Goal: Navigation & Orientation: Find specific page/section

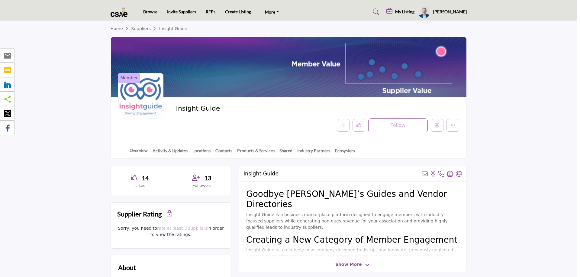
click at [74, 85] on div at bounding box center [290, 138] width 580 height 277
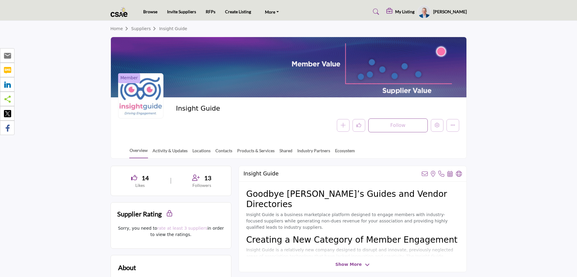
click at [121, 14] on img at bounding box center [120, 12] width 20 height 10
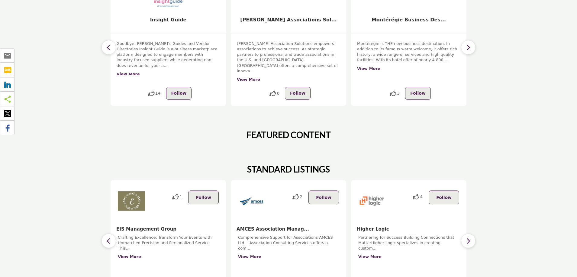
scroll to position [215, 0]
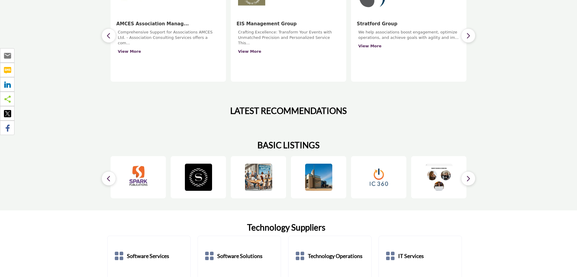
scroll to position [392, 0]
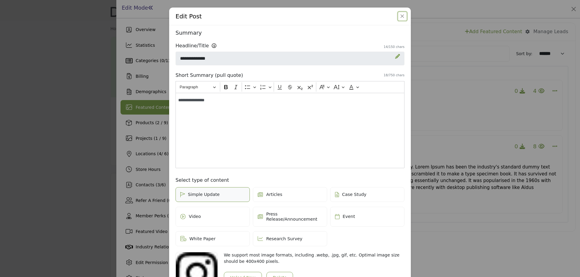
click at [405, 15] on button "Close" at bounding box center [402, 16] width 8 height 8
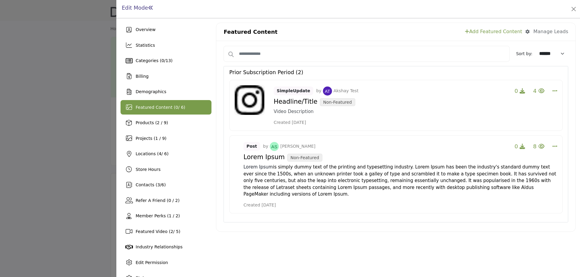
click at [9, 82] on div at bounding box center [290, 138] width 580 height 277
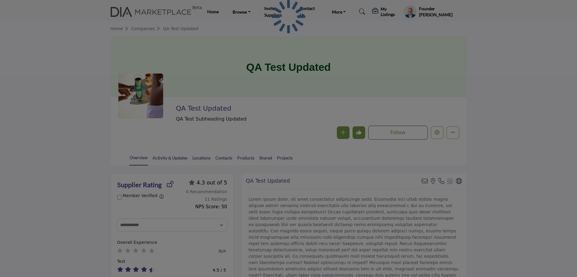
click at [149, 9] on div at bounding box center [288, 138] width 577 height 277
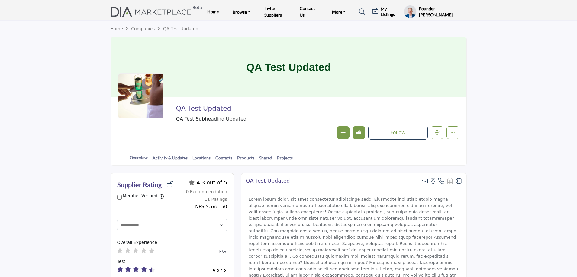
click at [165, 12] on img at bounding box center [152, 12] width 84 height 10
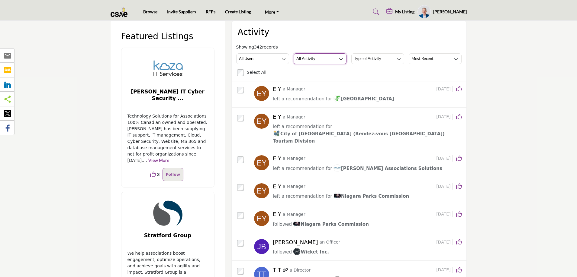
click at [306, 55] on div "All Activity" at bounding box center [305, 58] width 19 height 7
click at [316, 81] on span "Recommendations" at bounding box center [318, 80] width 48 height 8
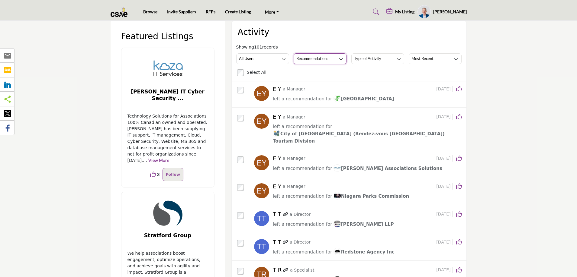
click at [322, 59] on h3 "Recommendations" at bounding box center [312, 58] width 32 height 5
click at [323, 75] on span "All Activity" at bounding box center [318, 71] width 48 height 8
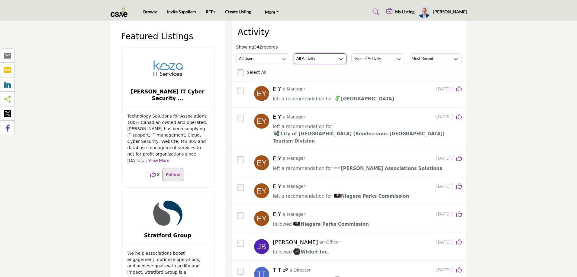
click at [320, 57] on button "All Activity" at bounding box center [319, 58] width 53 height 11
click at [320, 107] on span "Featured Content" at bounding box center [318, 105] width 48 height 8
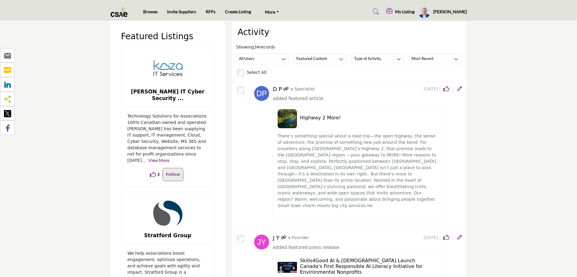
click at [123, 14] on img at bounding box center [120, 12] width 20 height 10
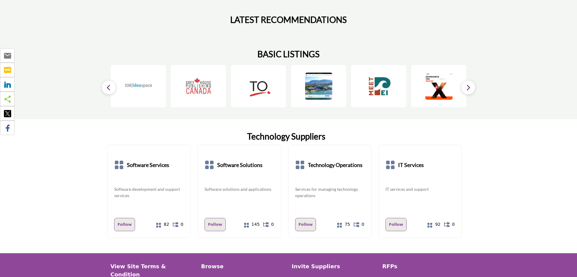
scroll to position [456, 0]
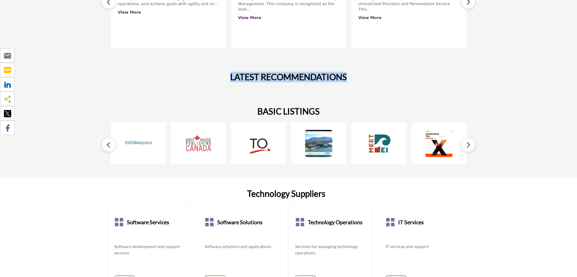
drag, startPoint x: 231, startPoint y: 71, endPoint x: 352, endPoint y: 71, distance: 120.5
click at [352, 72] on div "LATEST RECOMMENDATIONS" at bounding box center [288, 77] width 356 height 10
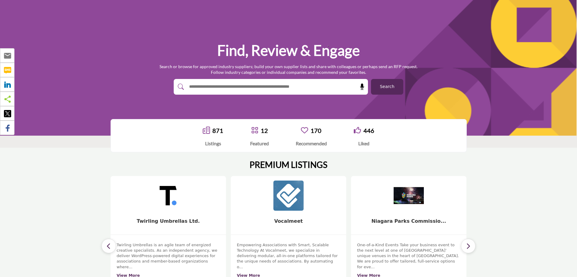
scroll to position [4, 0]
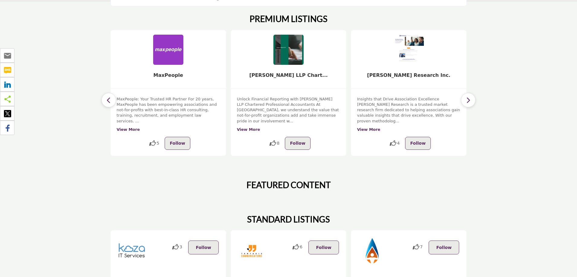
scroll to position [272, 0]
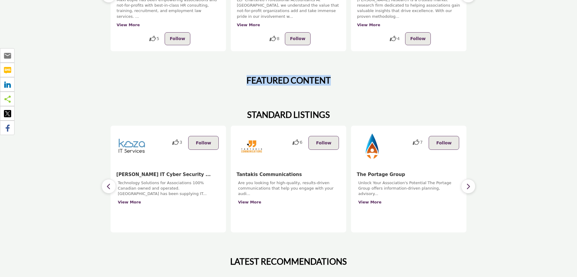
drag, startPoint x: 246, startPoint y: 72, endPoint x: 328, endPoint y: 72, distance: 81.8
click at [328, 75] on h2 "FEATURED CONTENT" at bounding box center [288, 80] width 84 height 10
click at [353, 75] on div "FEATURED CONTENT" at bounding box center [288, 80] width 356 height 10
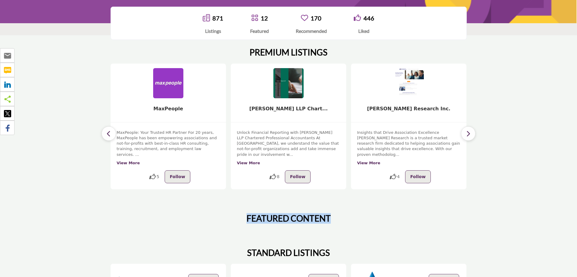
scroll to position [242, 0]
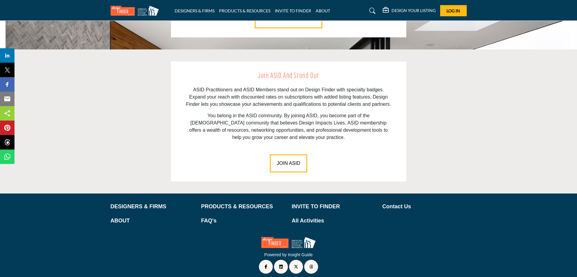
scroll to position [818, 0]
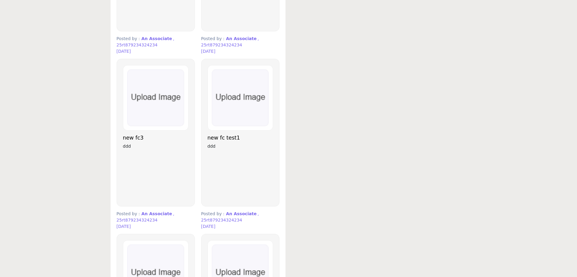
scroll to position [845, 0]
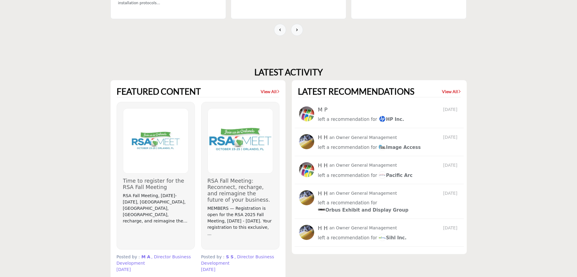
scroll to position [479, 0]
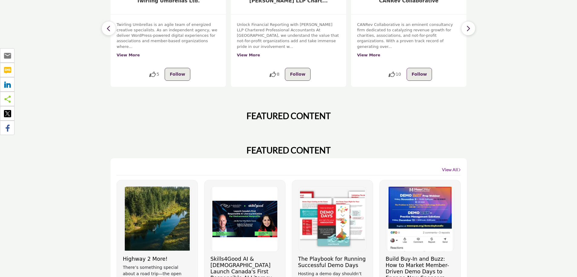
scroll to position [60, 0]
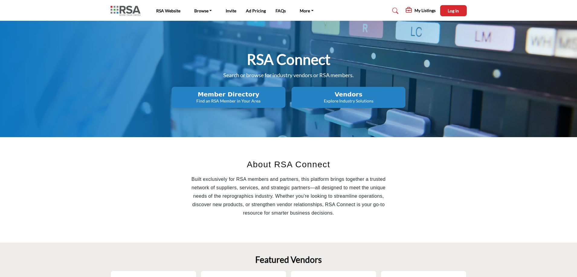
scroll to position [479, 0]
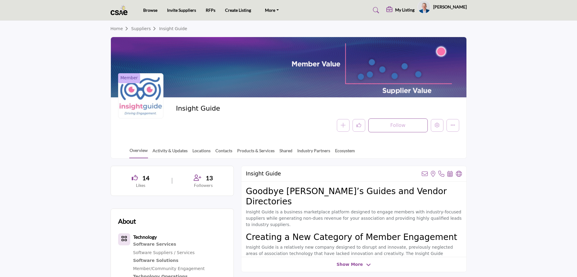
click at [0, 0] on div at bounding box center [0, 0] width 0 height 0
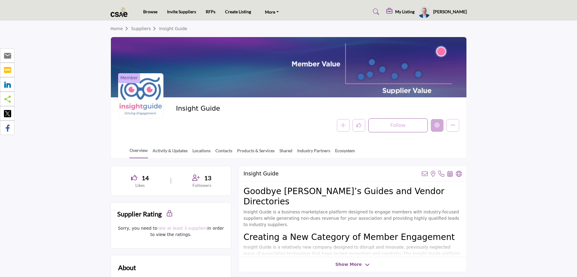
click at [438, 125] on icon "Edit company" at bounding box center [436, 125] width 5 height 5
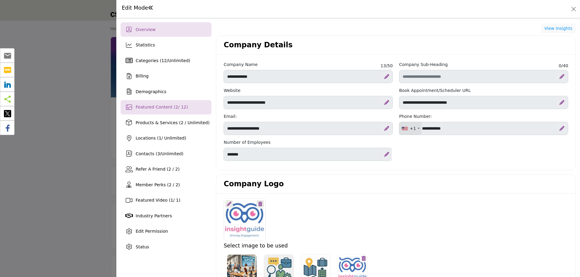
click at [145, 108] on span "Featured Content ( 2 / 12)" at bounding box center [162, 107] width 52 height 5
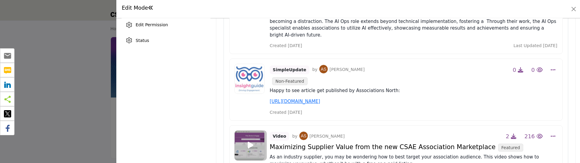
scroll to position [321, 0]
